Goal: Task Accomplishment & Management: Manage account settings

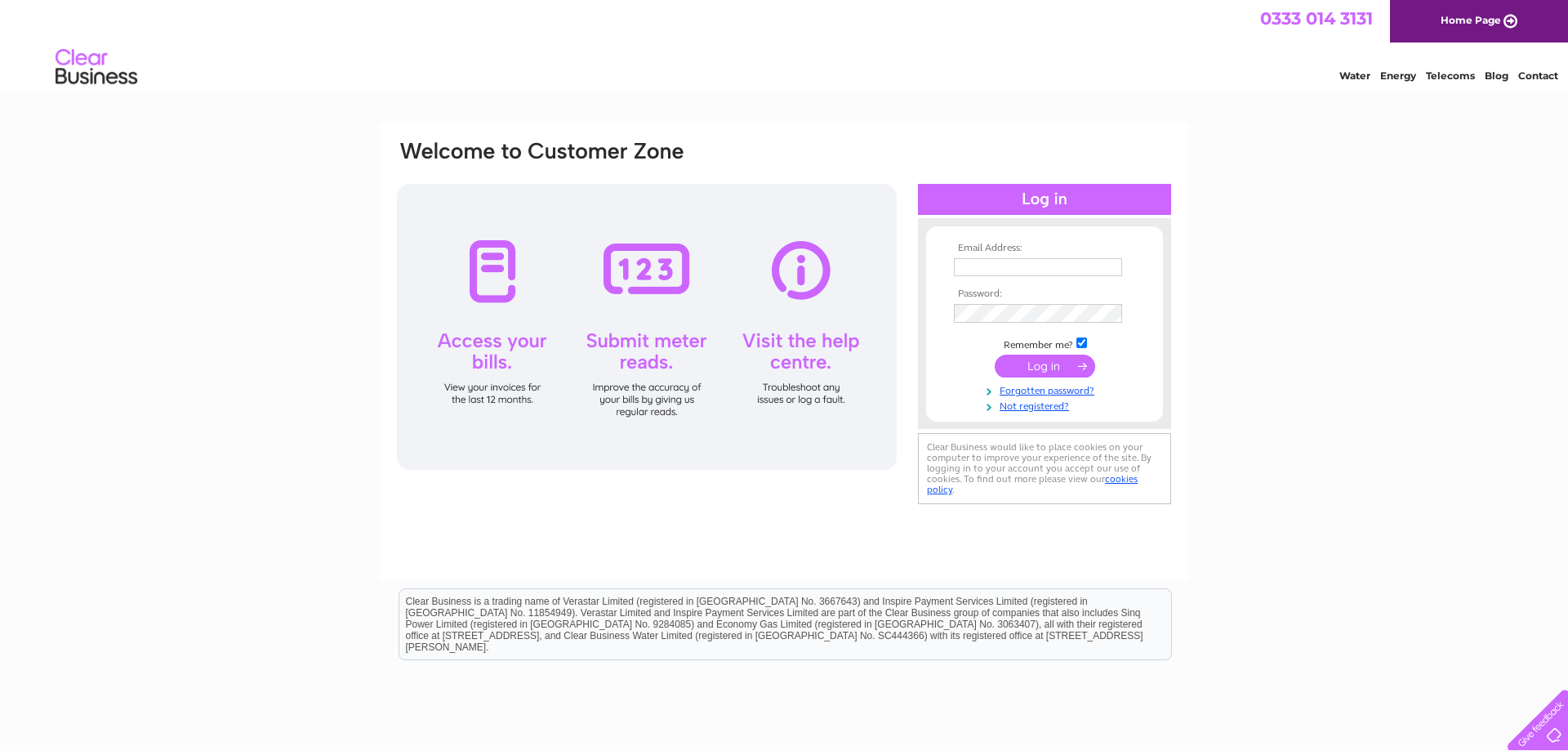
click at [1016, 279] on td at bounding box center [1045, 266] width 190 height 26
click at [1015, 270] on input "text" at bounding box center [1039, 268] width 170 height 20
type input "kshimmins@hotmail.com"
click at [995, 356] on input "submit" at bounding box center [1045, 367] width 100 height 23
click at [985, 271] on input "text" at bounding box center [1038, 267] width 168 height 18
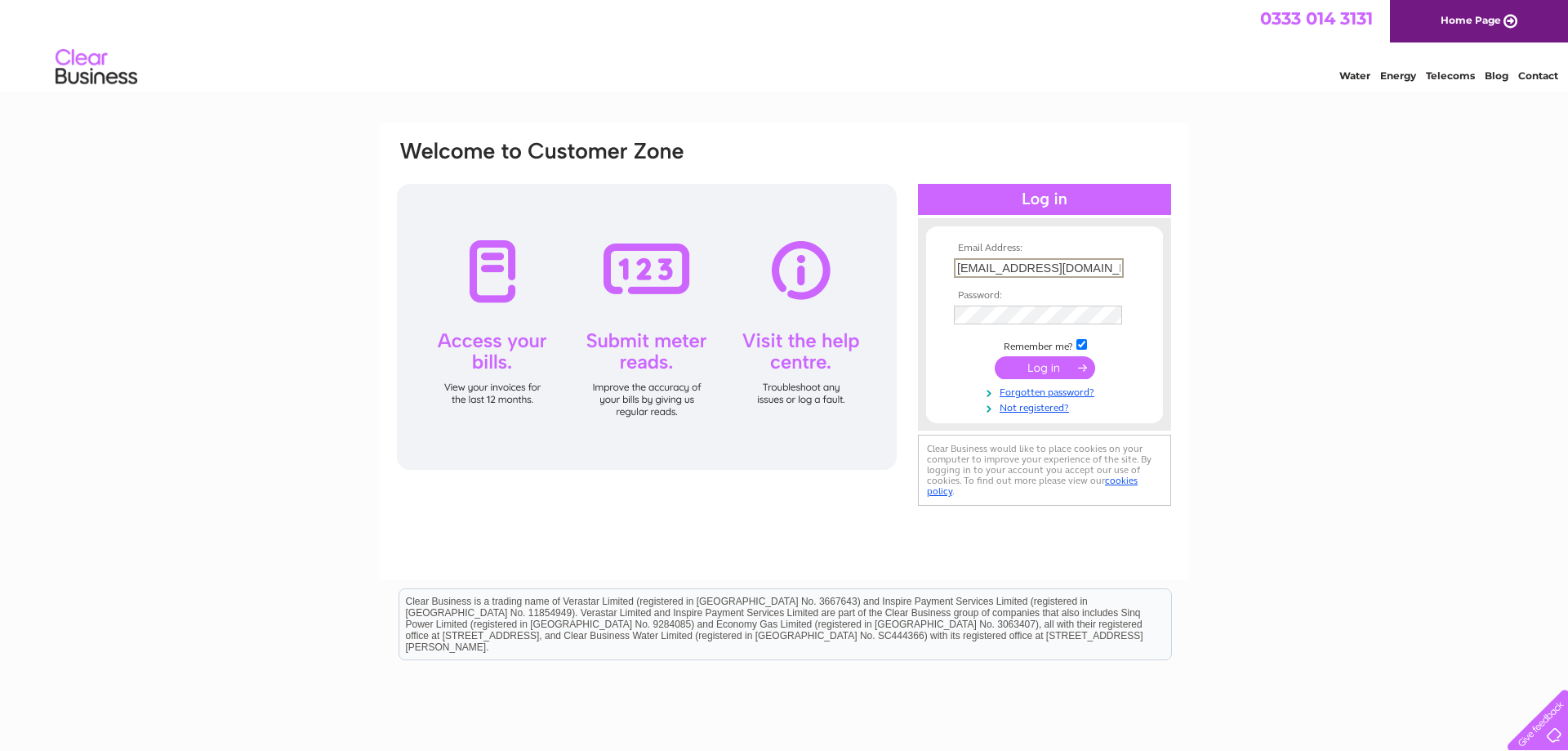
type input "[EMAIL_ADDRESS][DOMAIN_NAME]"
click at [995, 356] on input "submit" at bounding box center [1045, 367] width 100 height 23
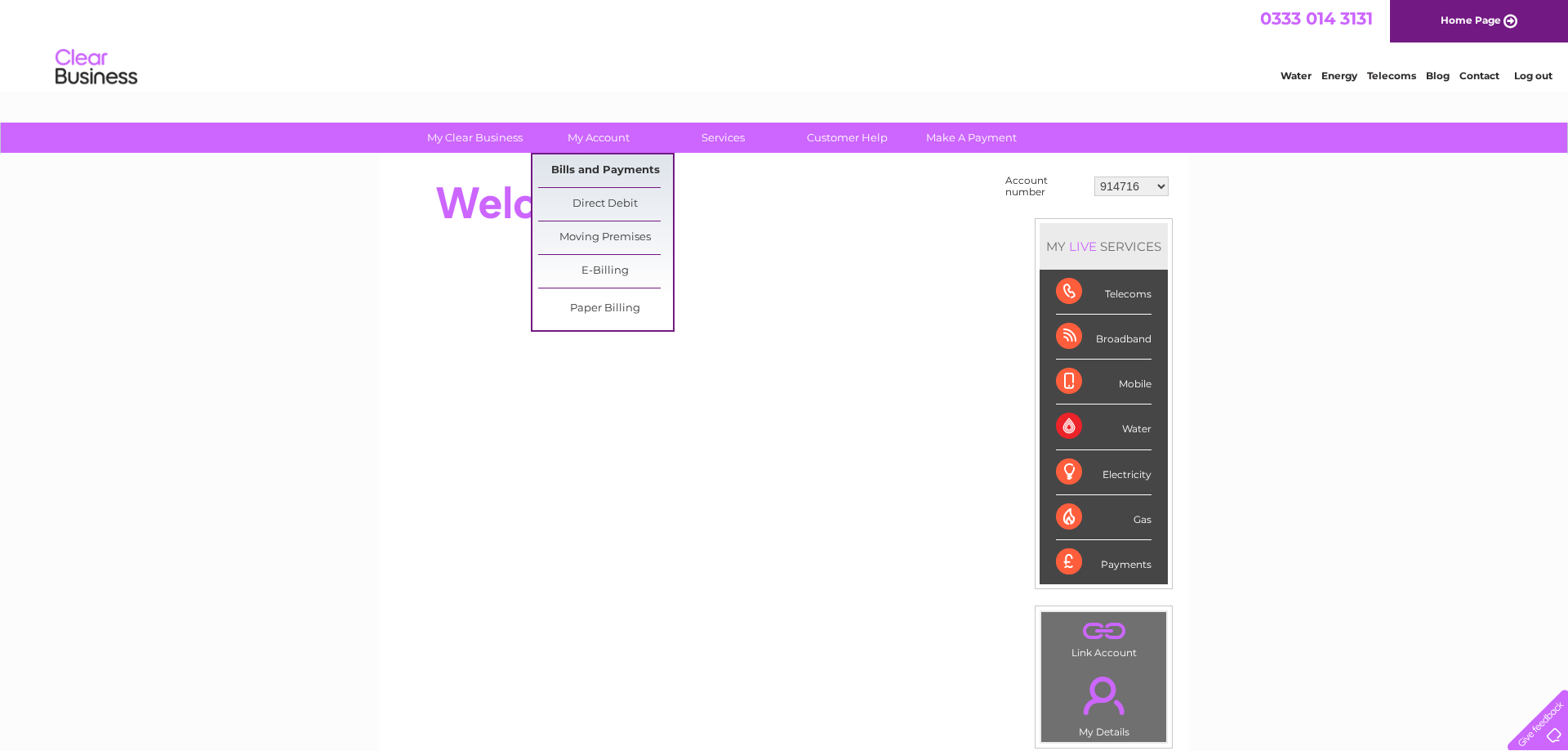
click at [587, 175] on link "Bills and Payments" at bounding box center [605, 171] width 135 height 33
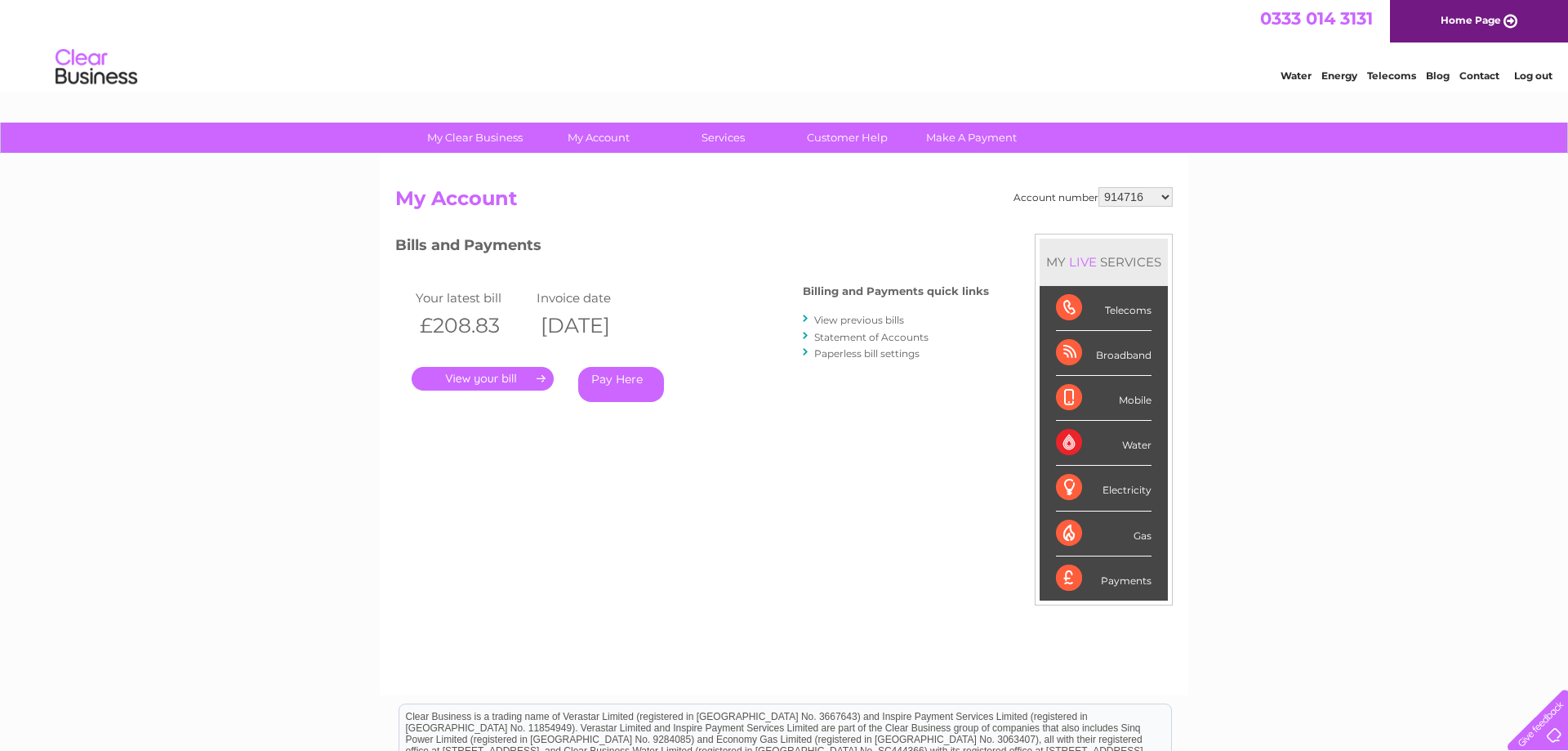
click at [467, 379] on link "." at bounding box center [482, 378] width 142 height 23
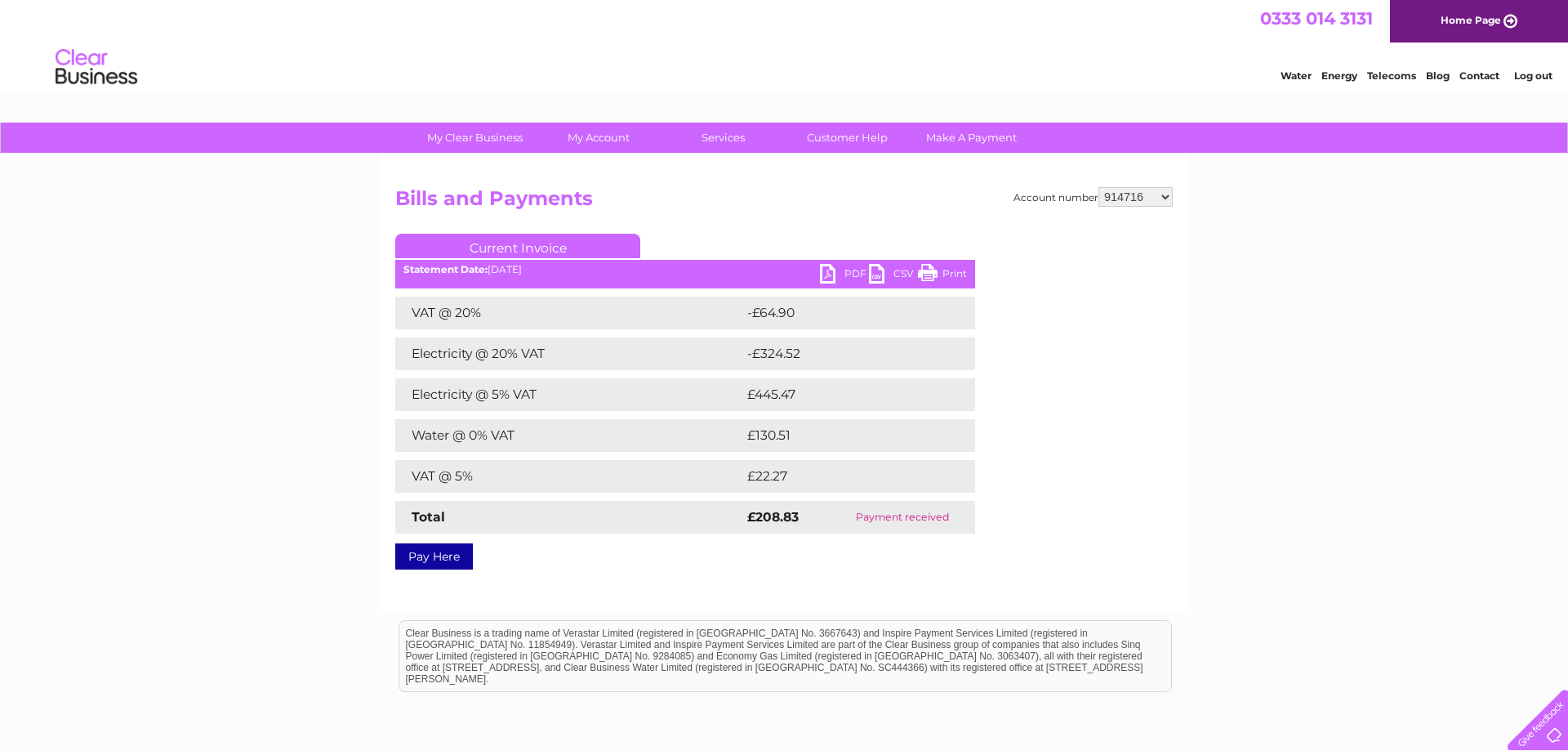
click at [1099, 187] on select "914716 30307293" at bounding box center [1135, 197] width 74 height 20
select select "30307293"
click option "30307293" at bounding box center [0, 0] width 0 height 0
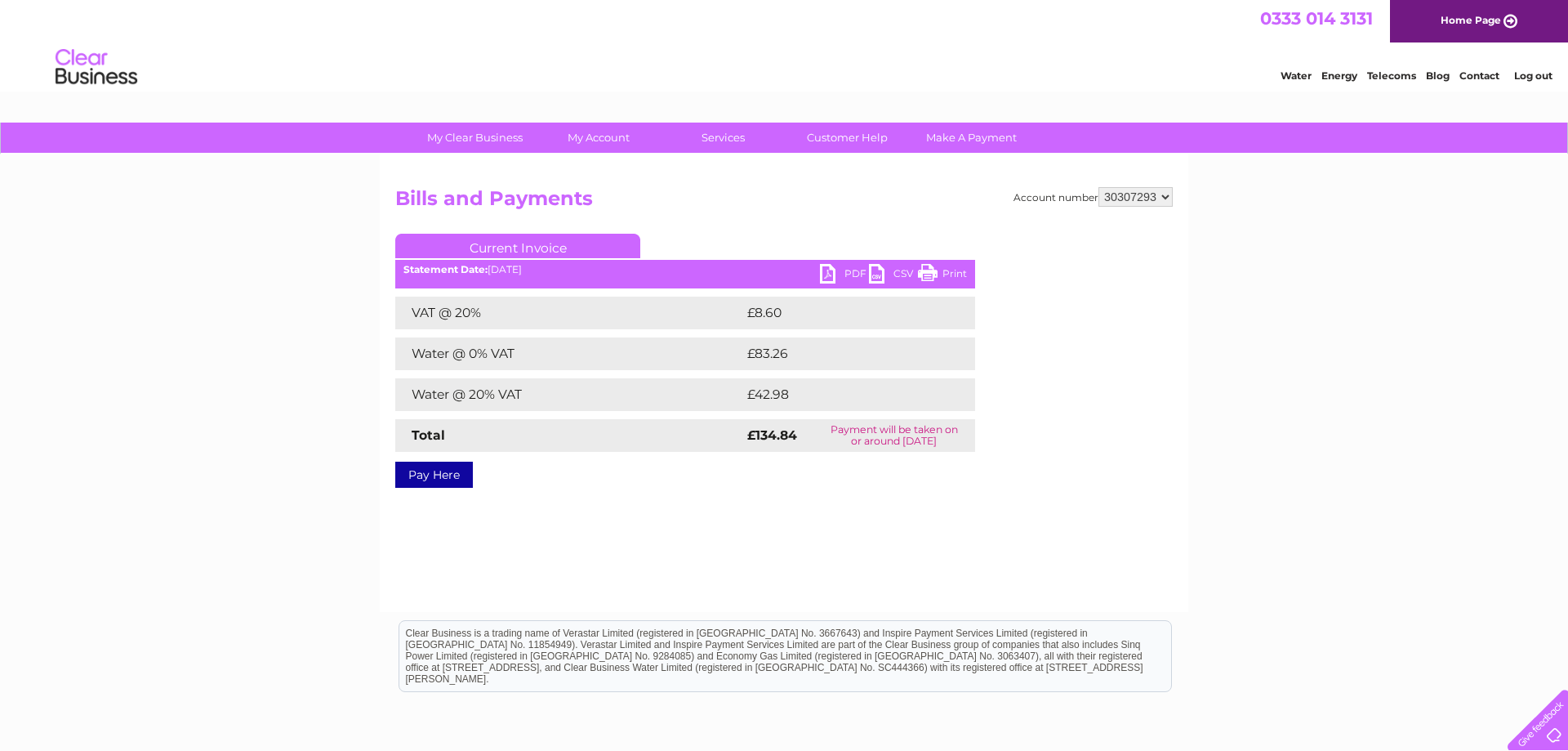
click at [849, 272] on link "PDF" at bounding box center [844, 275] width 49 height 23
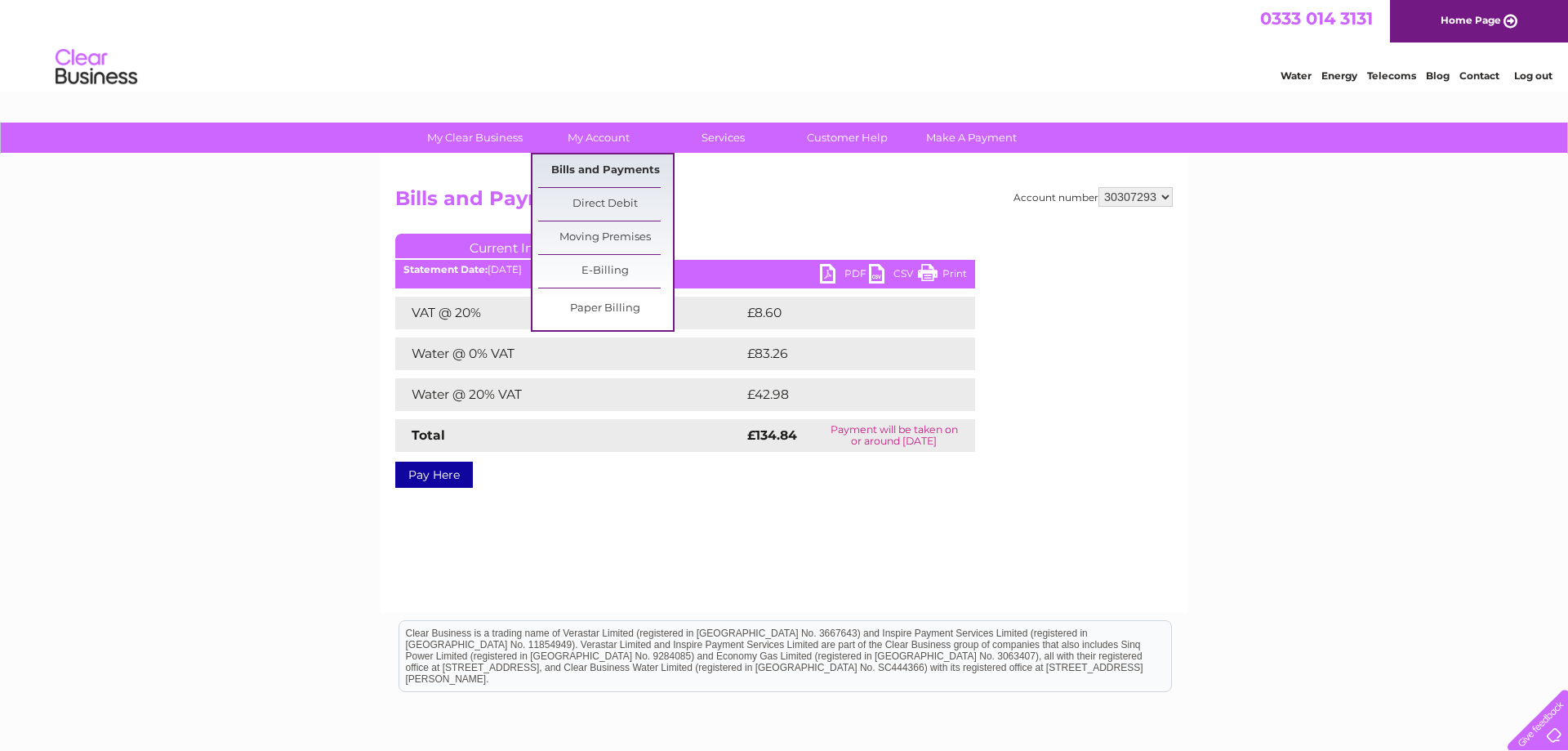
click at [582, 167] on link "Bills and Payments" at bounding box center [605, 171] width 135 height 33
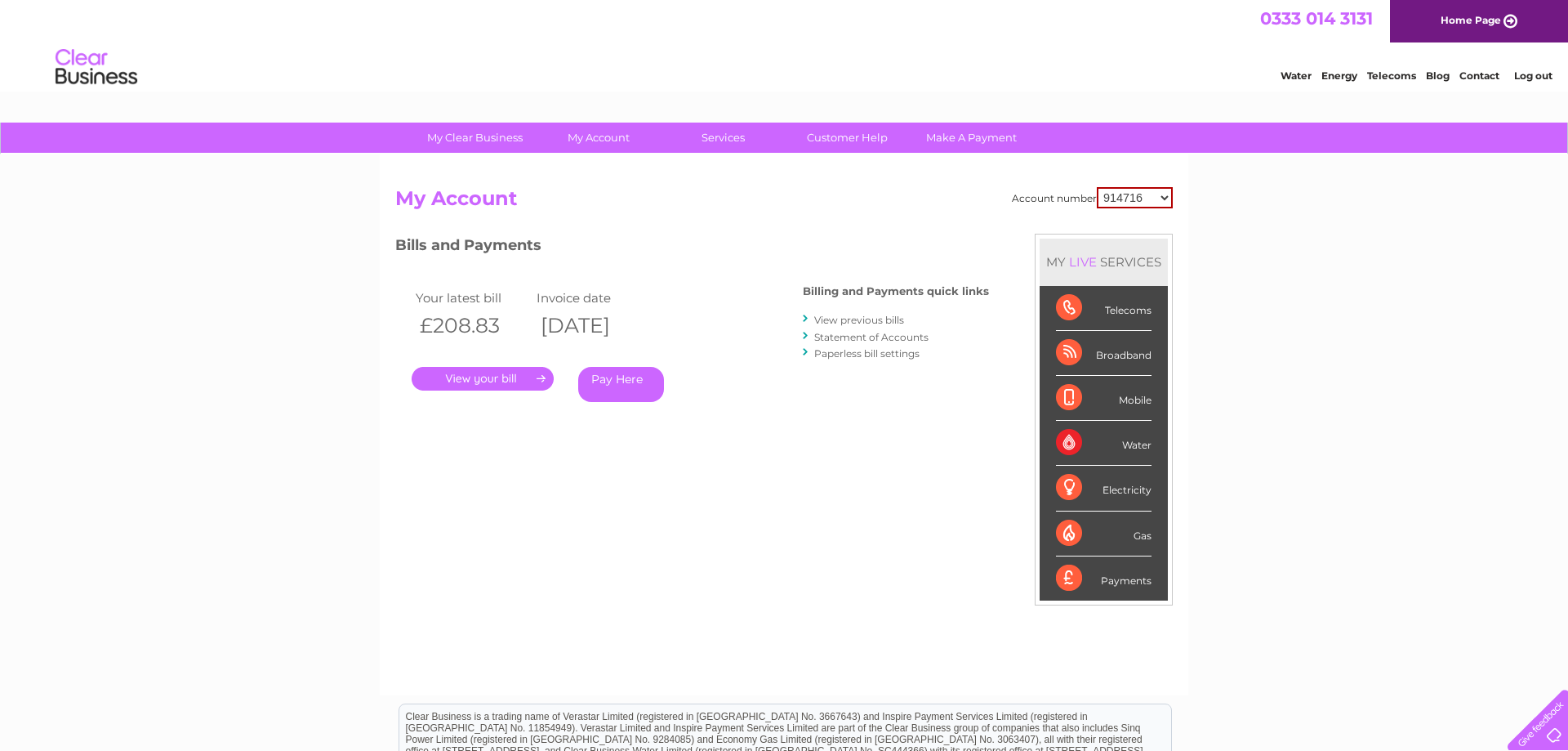
click at [840, 324] on link "View previous bills" at bounding box center [859, 320] width 89 height 13
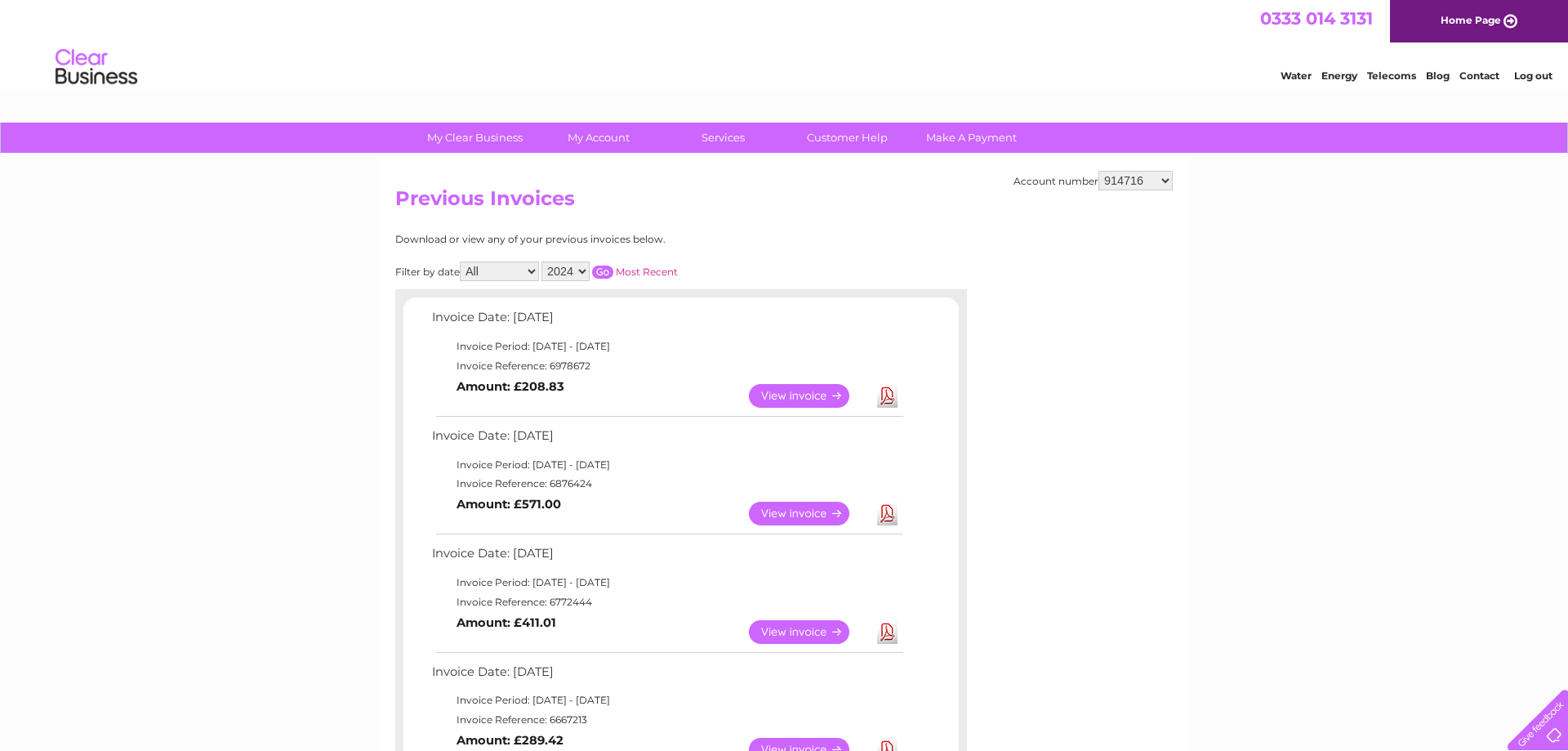
click at [1099, 171] on select "914716 30307293" at bounding box center [1135, 181] width 74 height 20
select select "30307293"
click option "30307293" at bounding box center [0, 0] width 0 height 0
click at [889, 512] on link "Download" at bounding box center [887, 513] width 21 height 23
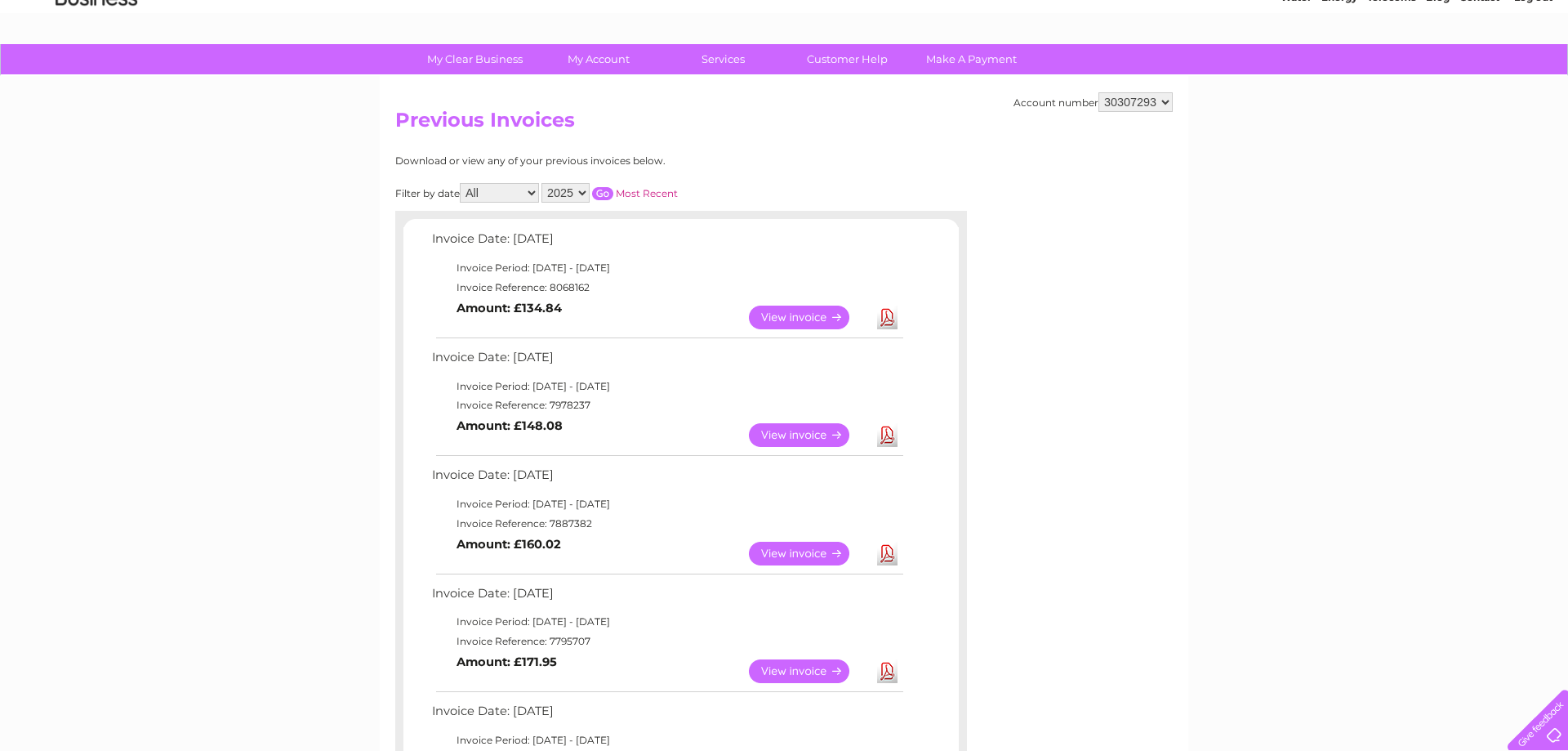
click at [893, 552] on link "Download" at bounding box center [887, 553] width 21 height 23
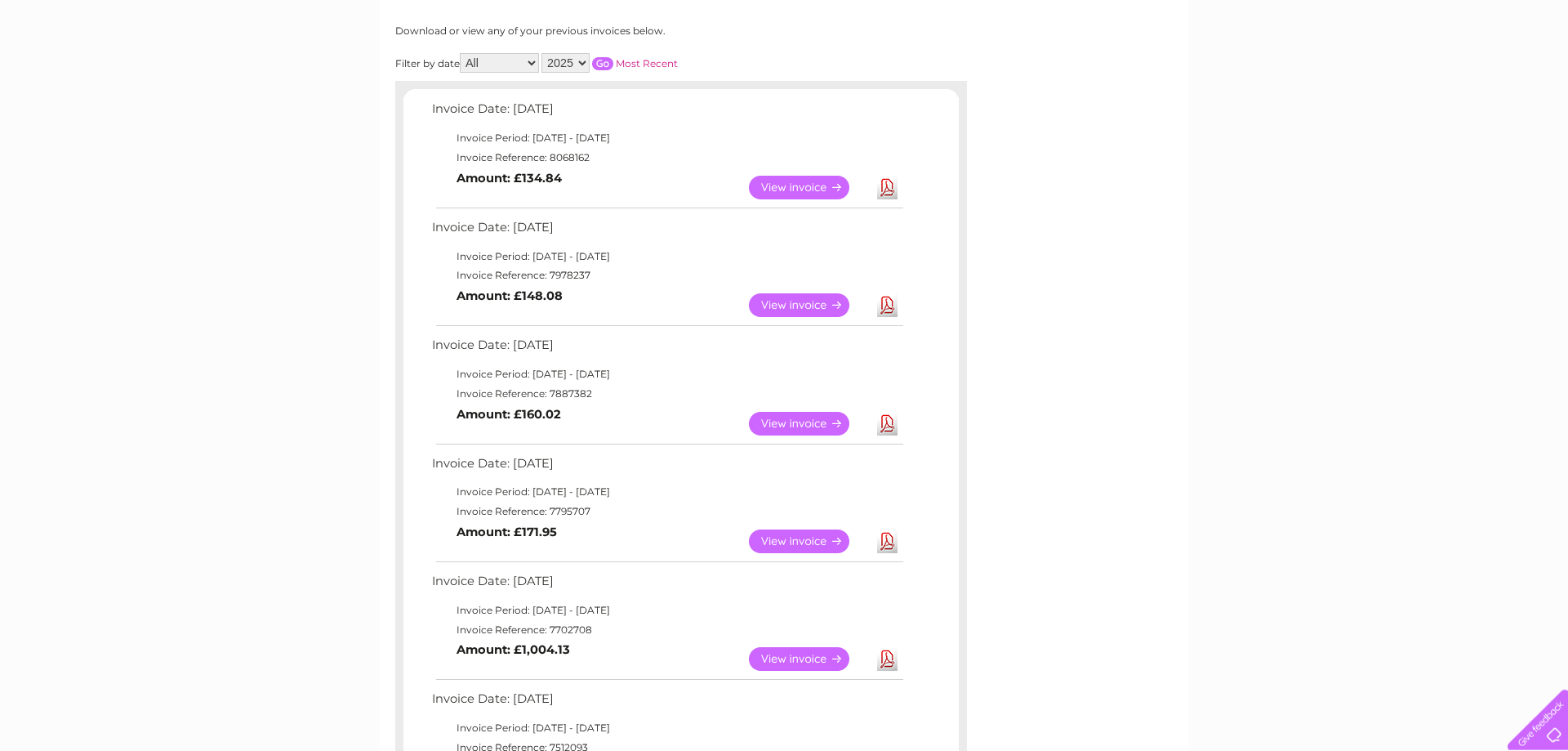
scroll to position [235, 0]
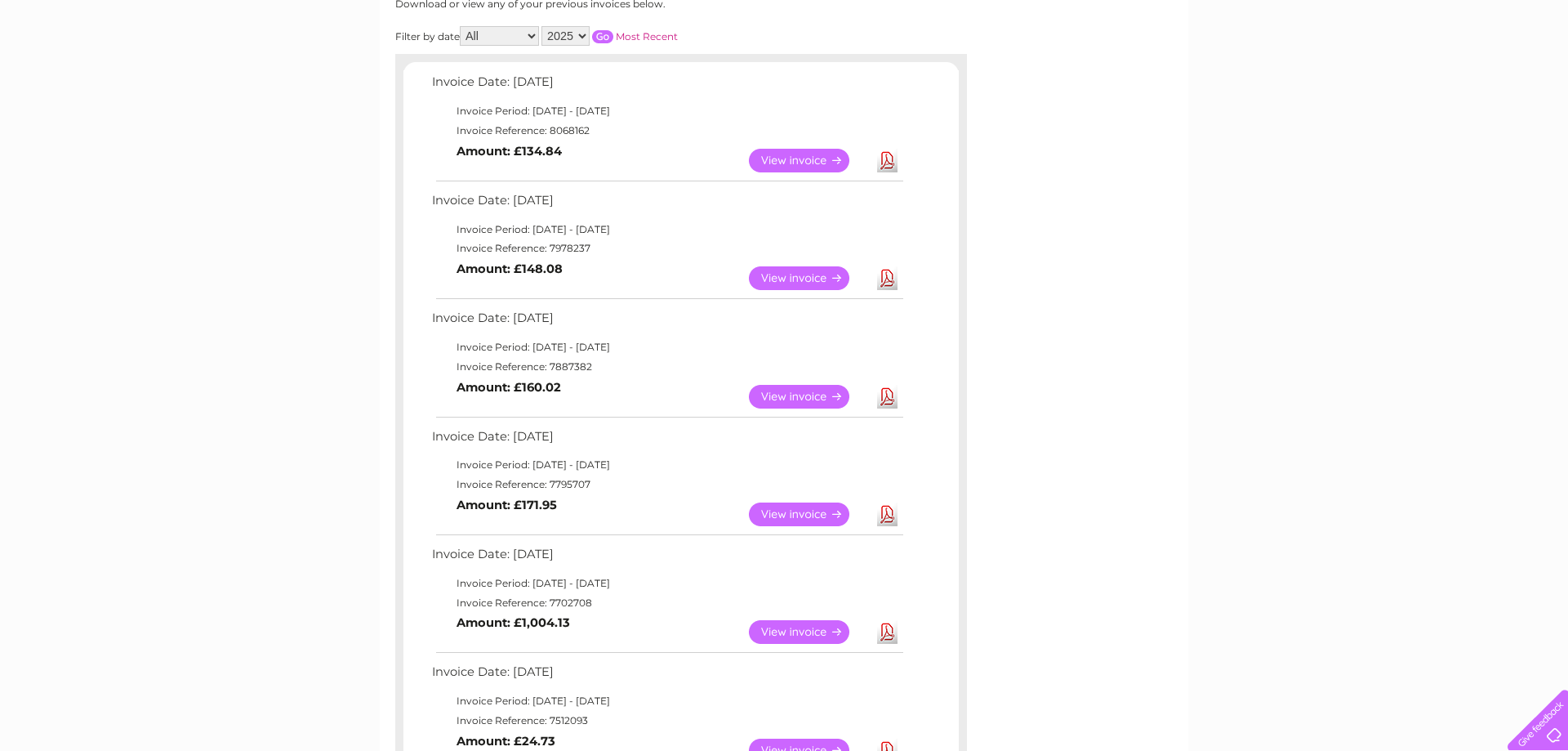
click at [894, 518] on link "Download" at bounding box center [887, 514] width 21 height 23
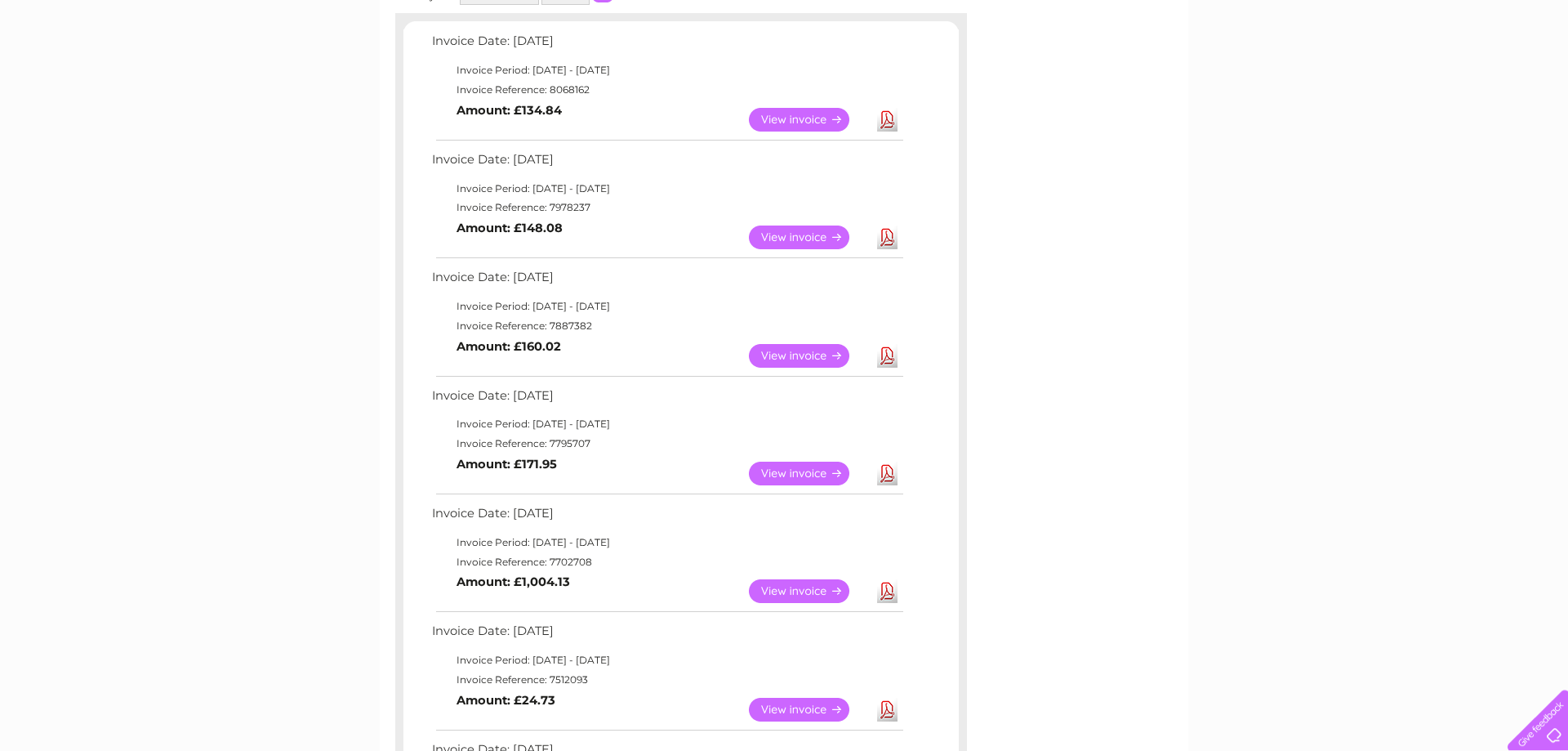
scroll to position [392, 0]
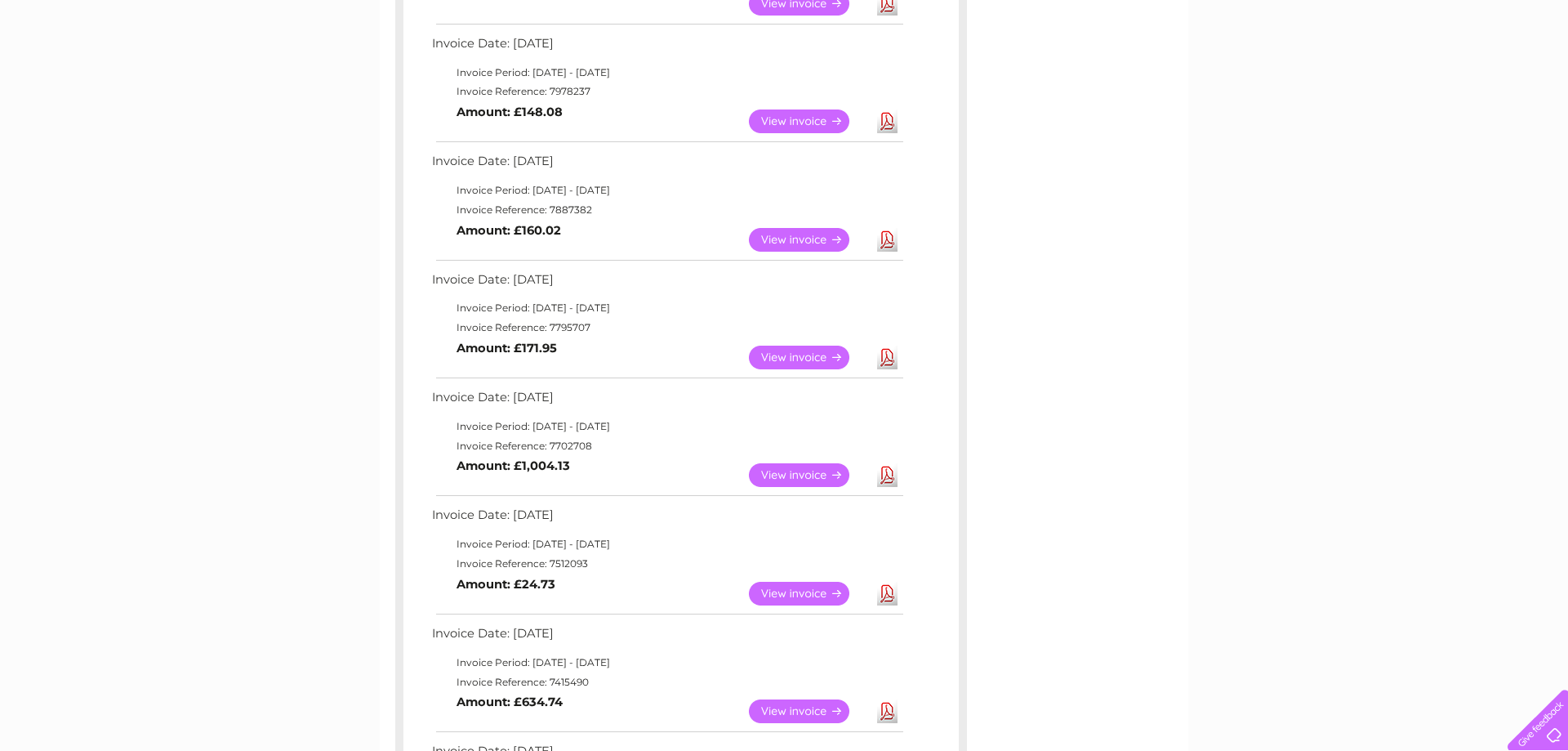
click at [802, 477] on link "View" at bounding box center [809, 475] width 120 height 23
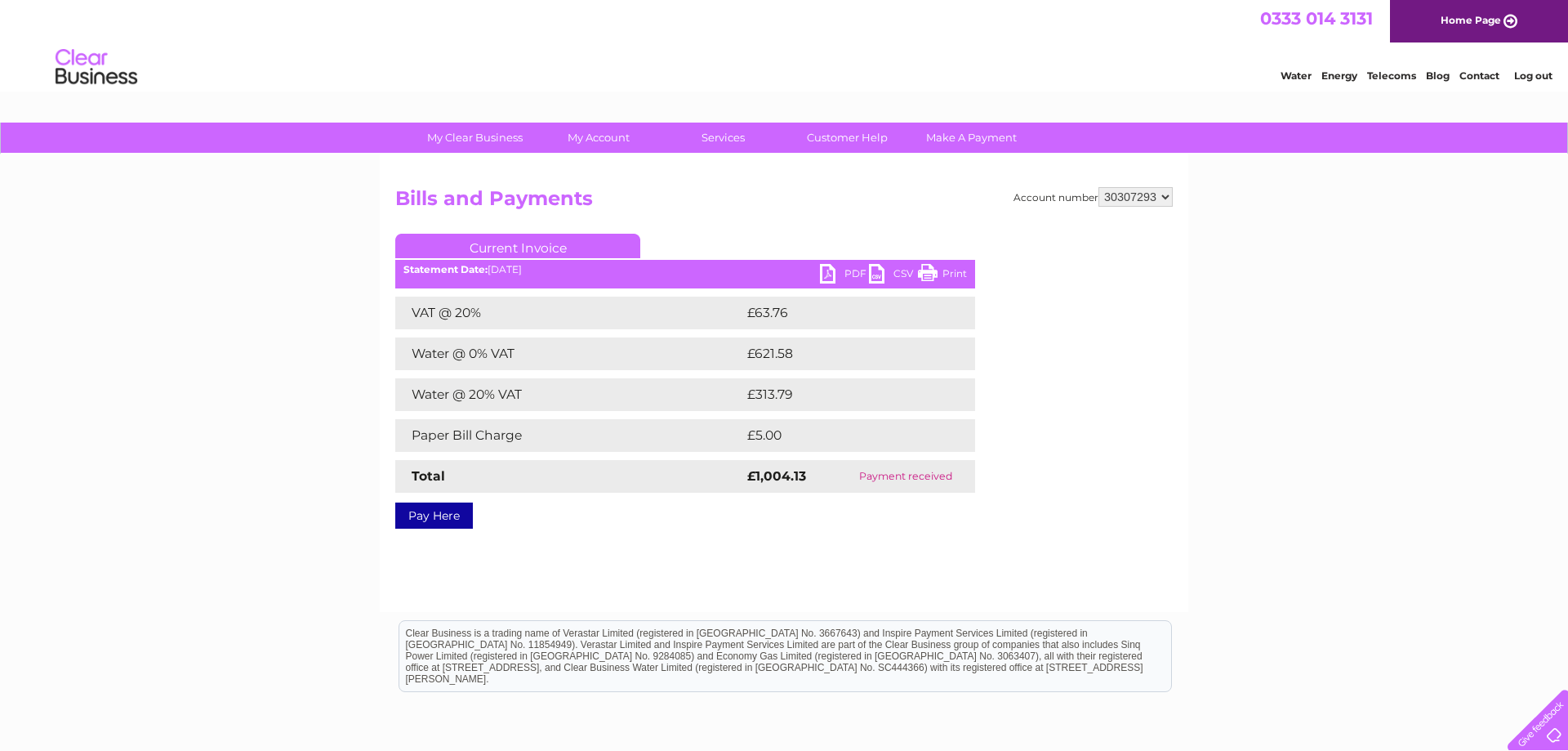
click at [940, 274] on link "Print" at bounding box center [942, 275] width 49 height 23
click at [837, 270] on link "PDF" at bounding box center [844, 275] width 49 height 23
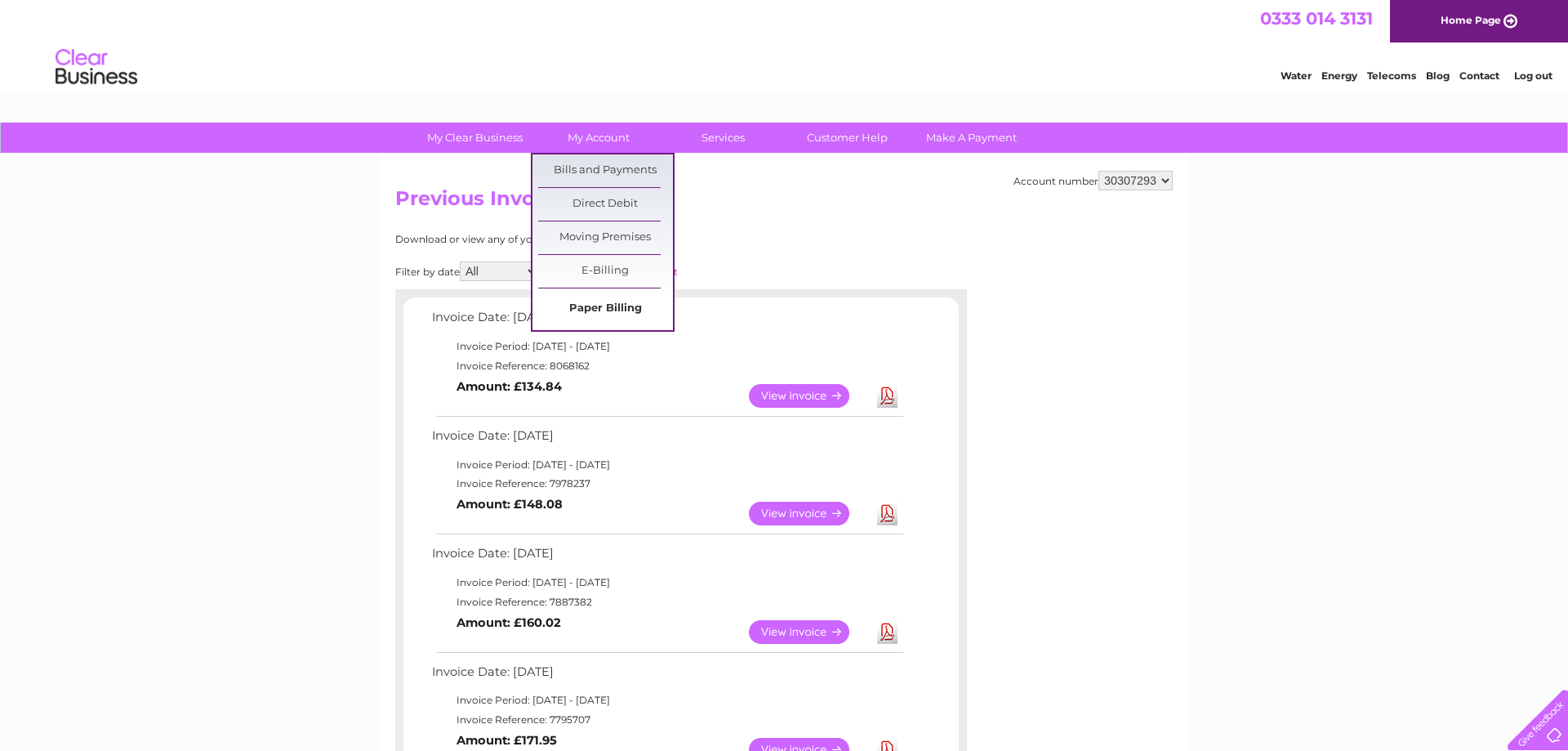
click at [615, 301] on link "Paper Billing" at bounding box center [605, 308] width 135 height 33
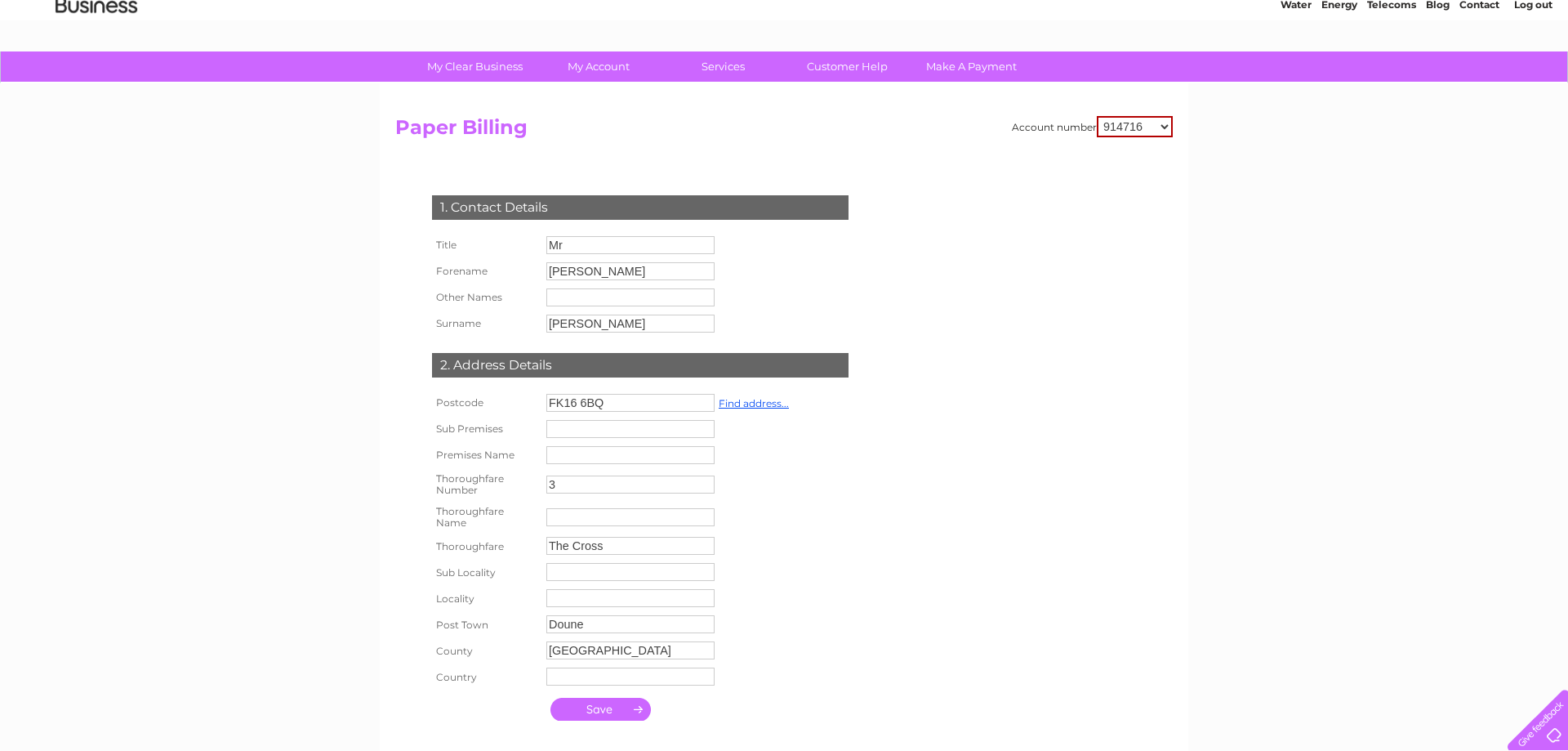
scroll to position [235, 0]
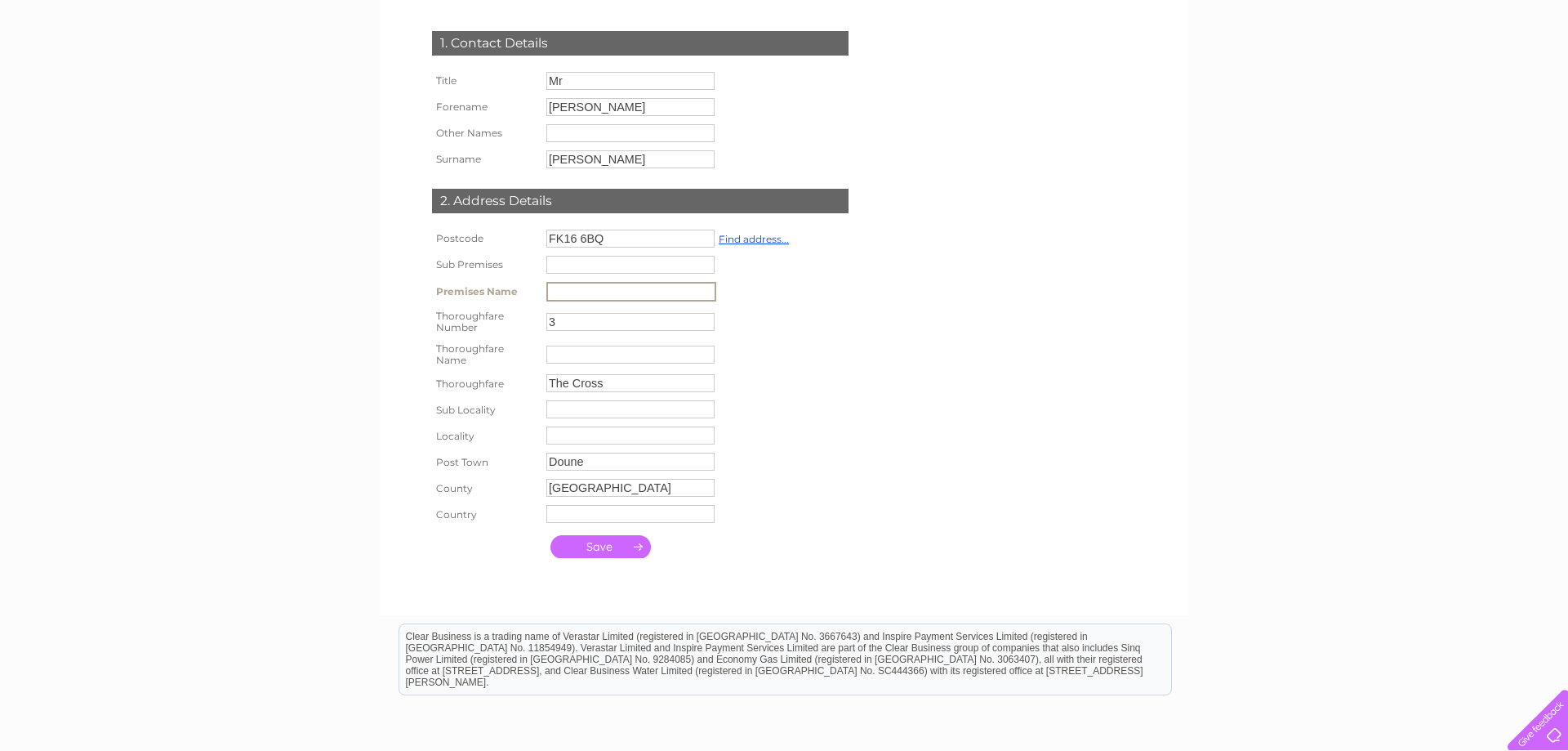
click at [565, 300] on input "text" at bounding box center [631, 291] width 170 height 20
type input "Woodside Pharmacy"
click at [599, 556] on input "submit" at bounding box center [601, 545] width 100 height 23
click at [611, 556] on input "submit" at bounding box center [601, 545] width 100 height 23
type input "The Cross"
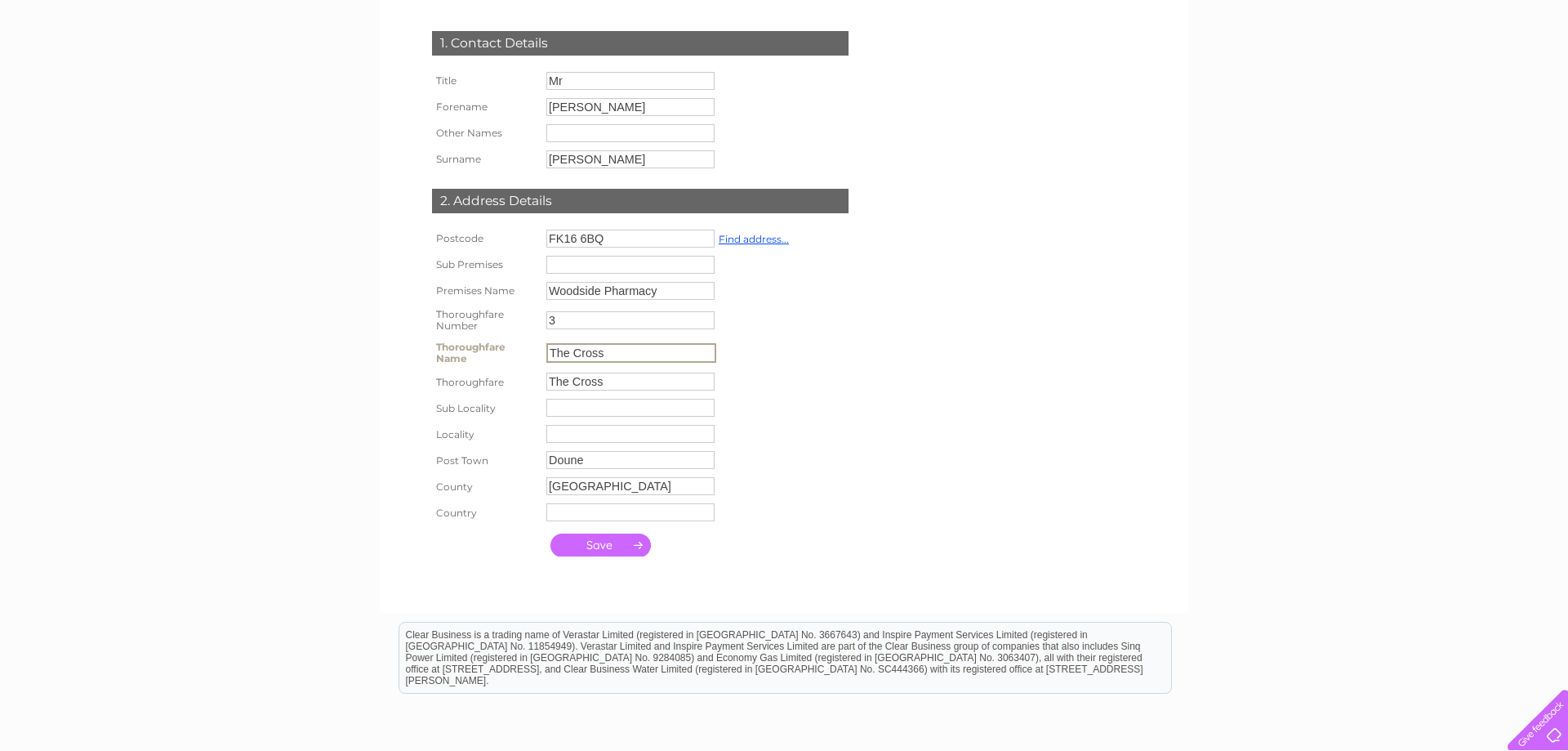
click at [633, 383] on input "The Cross" at bounding box center [630, 382] width 168 height 18
drag, startPoint x: 624, startPoint y: 390, endPoint x: 534, endPoint y: 394, distance: 90.1
click at [546, 392] on input "The Cross" at bounding box center [631, 383] width 170 height 20
click at [583, 555] on input "submit" at bounding box center [601, 546] width 100 height 23
click at [604, 555] on input "submit" at bounding box center [601, 545] width 100 height 23
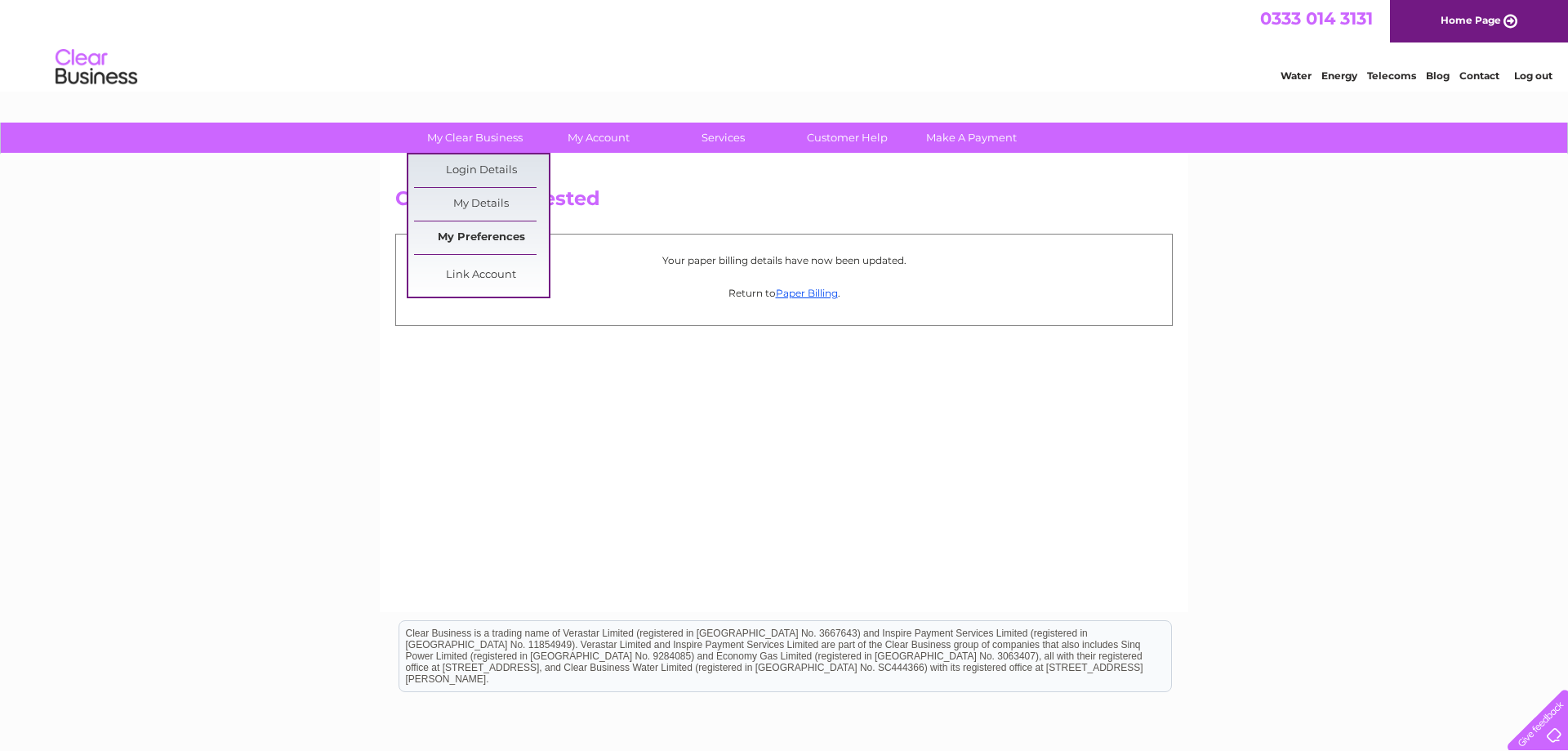
click at [493, 230] on link "My Preferences" at bounding box center [481, 238] width 135 height 33
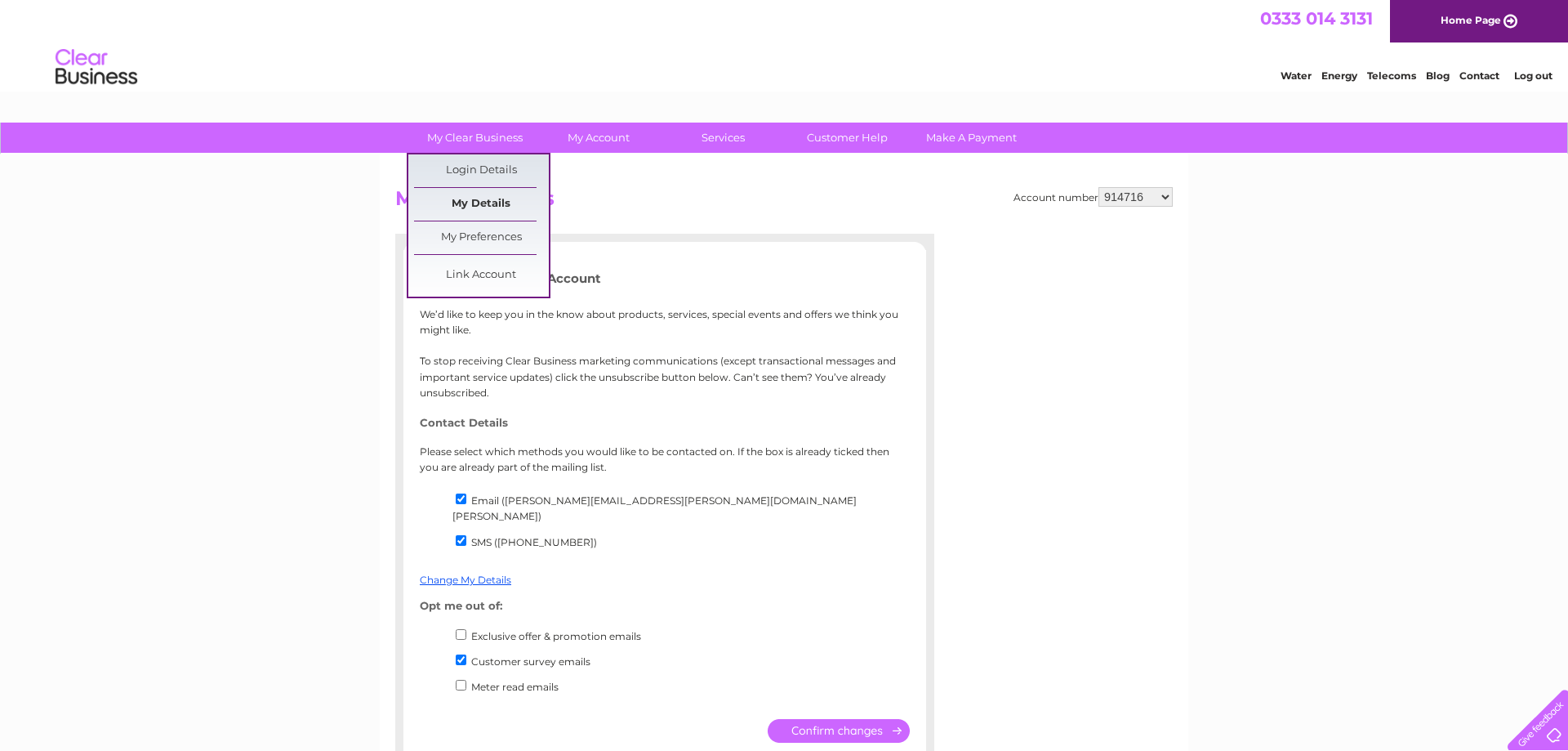
click at [464, 203] on link "My Details" at bounding box center [481, 204] width 135 height 33
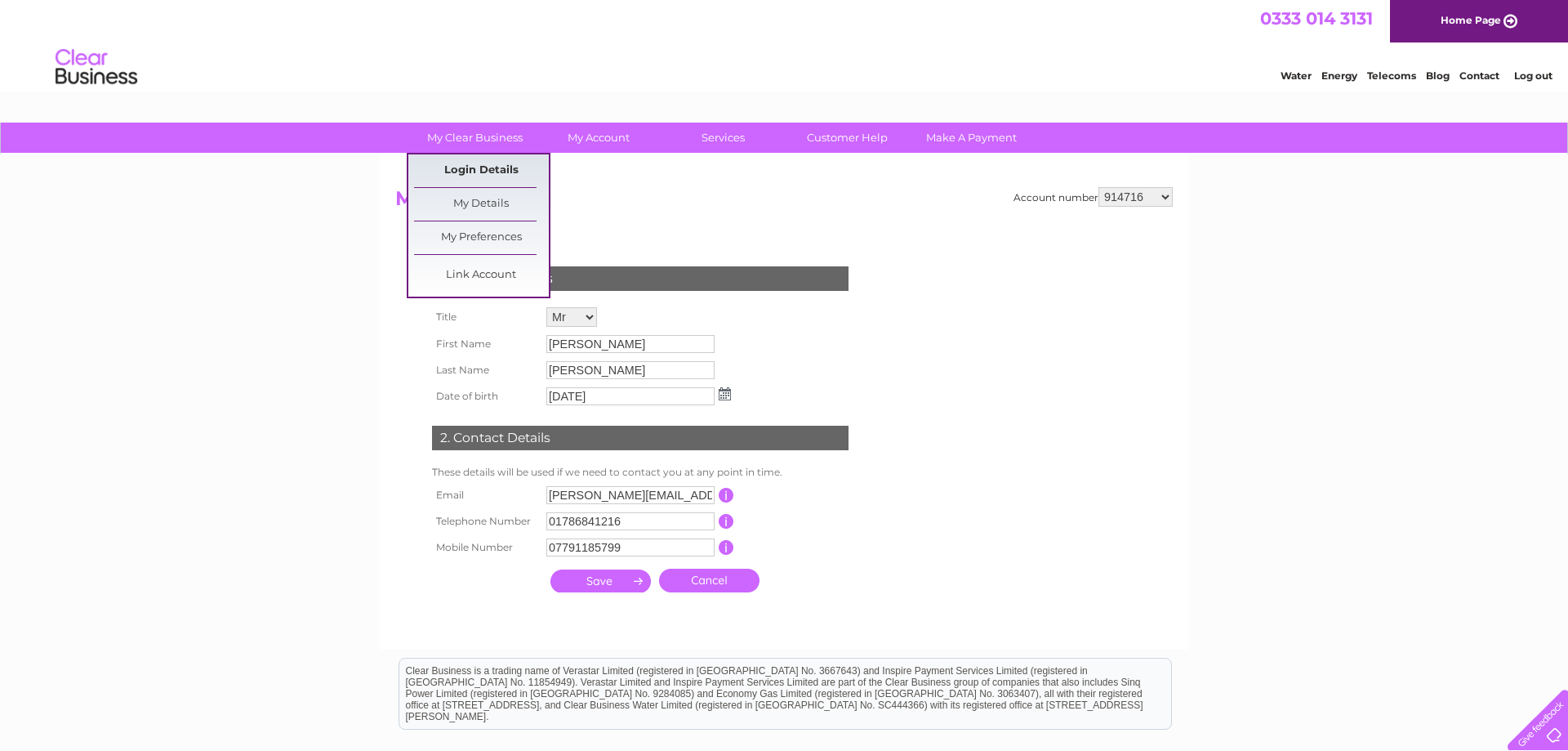
click at [475, 176] on link "Login Details" at bounding box center [481, 171] width 135 height 33
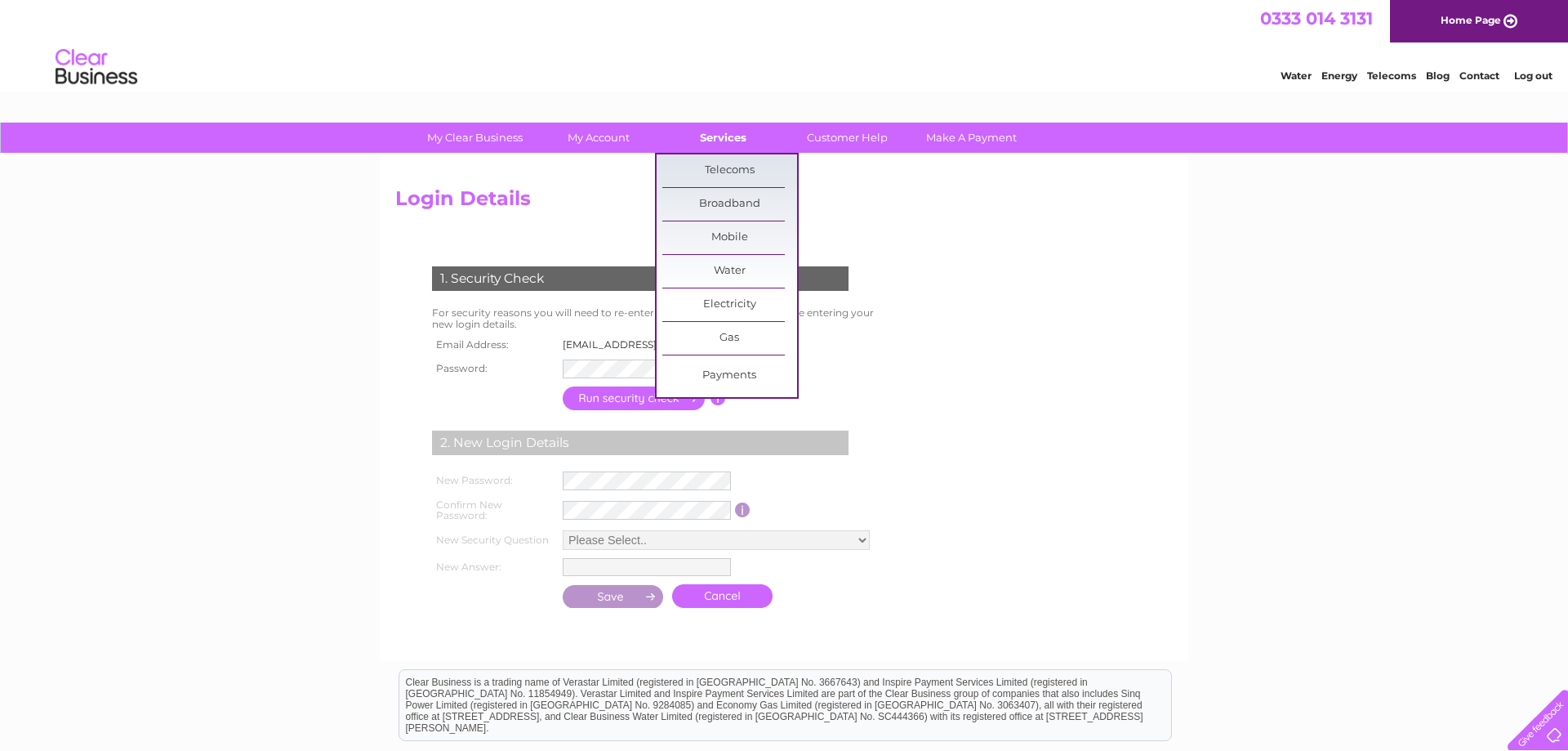
click at [713, 136] on link "Services" at bounding box center [723, 138] width 135 height 30
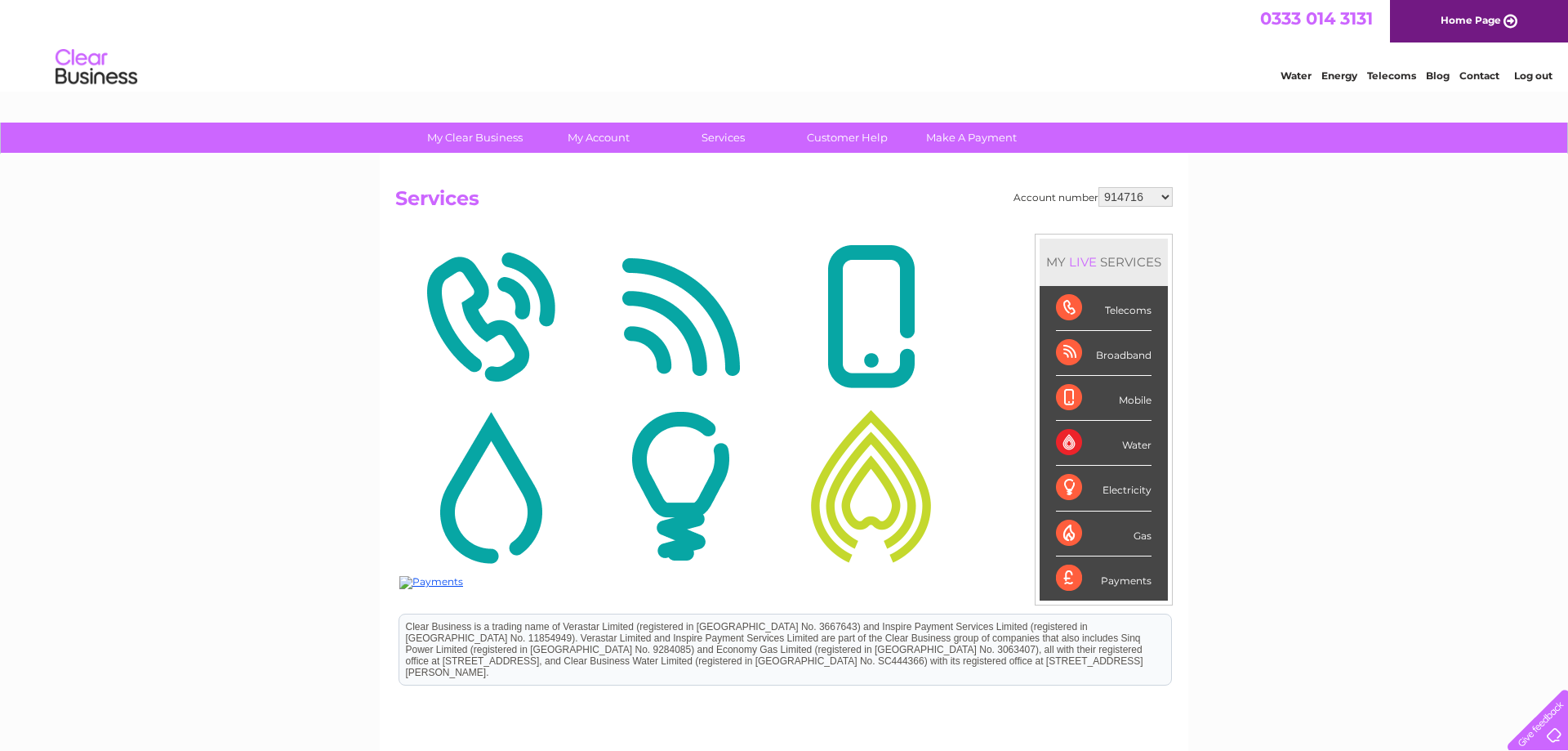
click at [1531, 70] on link "Log out" at bounding box center [1533, 76] width 38 height 13
